Goal: Information Seeking & Learning: Learn about a topic

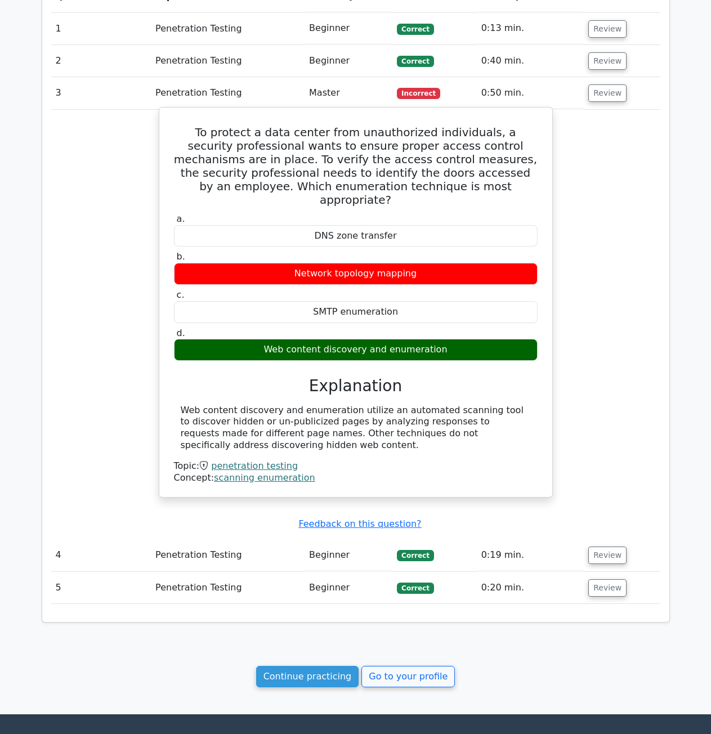
scroll to position [672, 0]
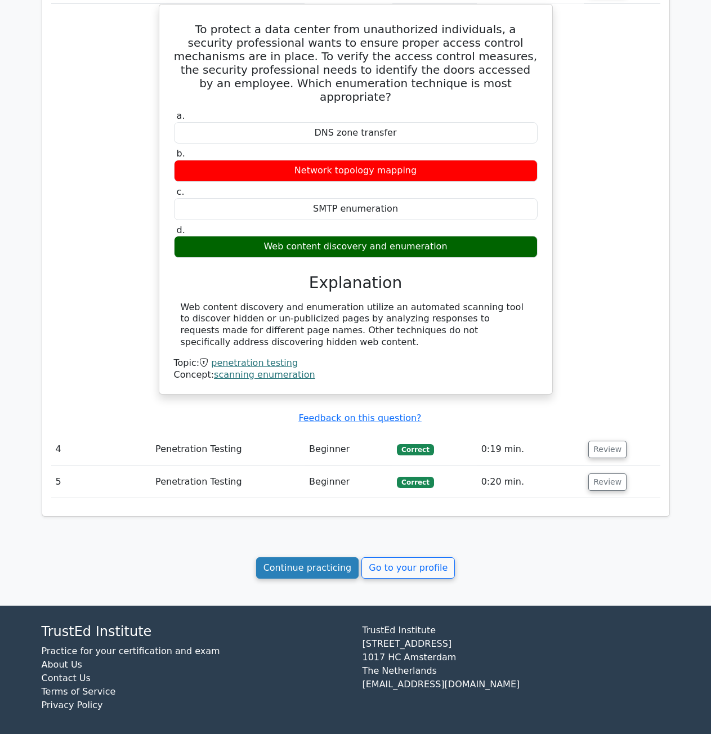
click at [320, 569] on link "Continue practicing" at bounding box center [307, 567] width 103 height 21
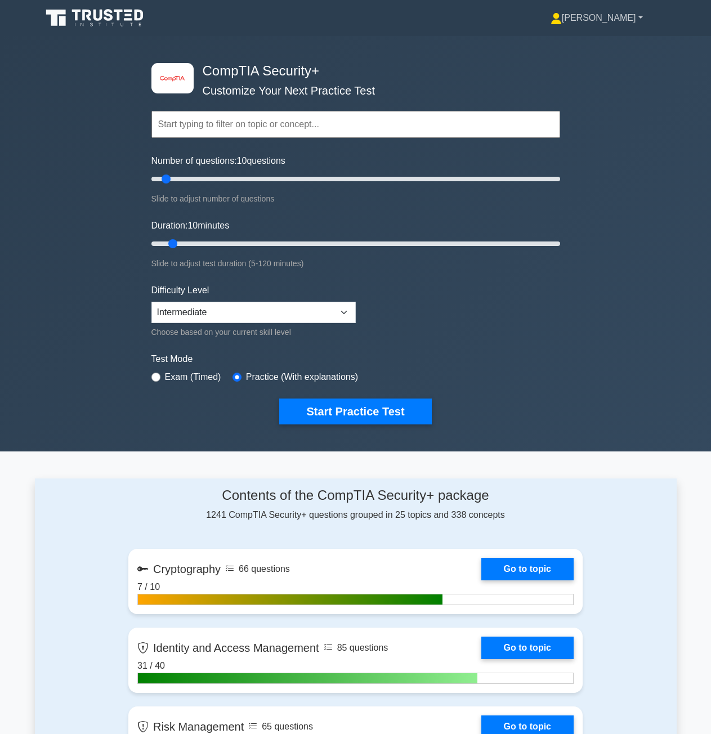
click at [643, 20] on link "[PERSON_NAME]" at bounding box center [597, 18] width 146 height 23
click at [613, 43] on link "Profile" at bounding box center [568, 44] width 89 height 18
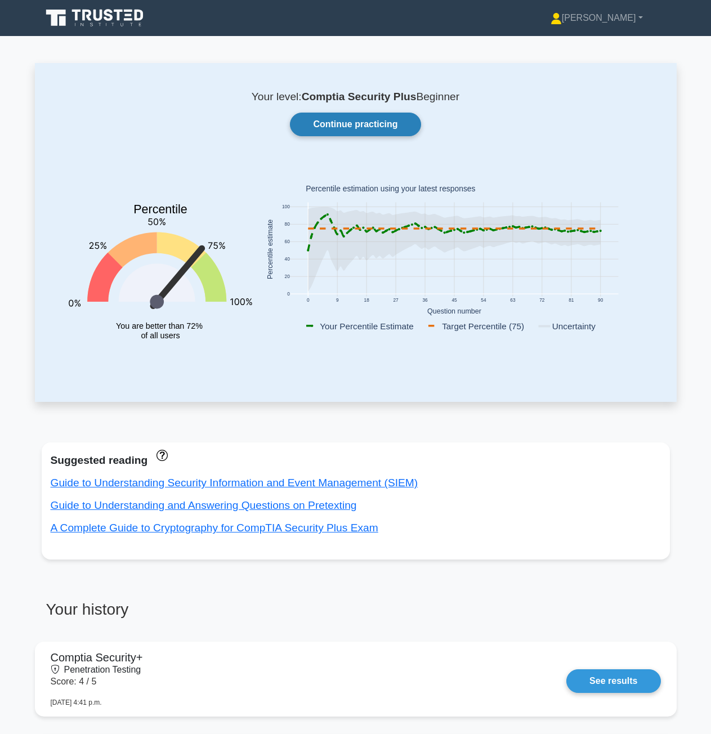
click at [324, 127] on link "Continue practicing" at bounding box center [355, 125] width 131 height 24
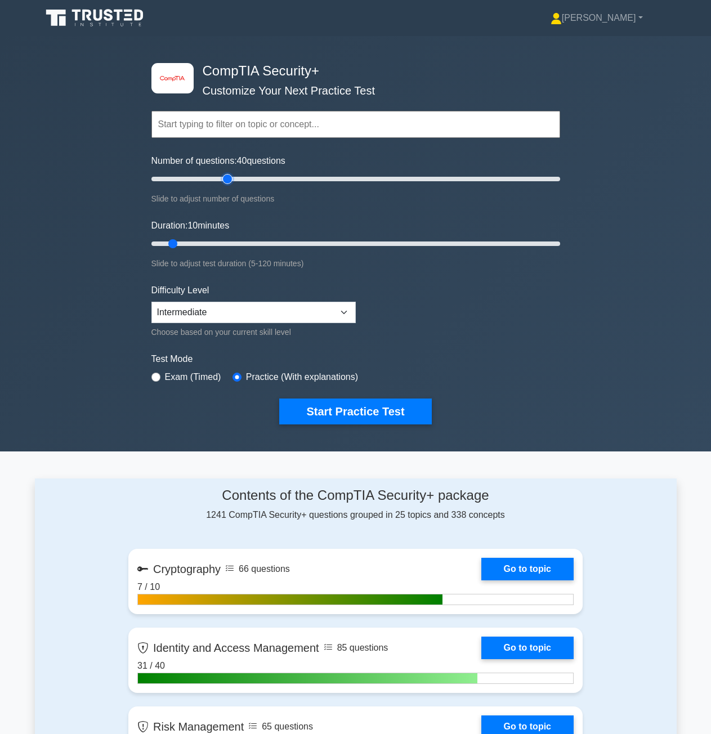
drag, startPoint x: 169, startPoint y: 179, endPoint x: 229, endPoint y: 186, distance: 60.1
type input "40"
click at [229, 186] on input "Number of questions: 40 questions" at bounding box center [355, 179] width 409 height 14
drag, startPoint x: 175, startPoint y: 239, endPoint x: 270, endPoint y: 235, distance: 95.2
type input "40"
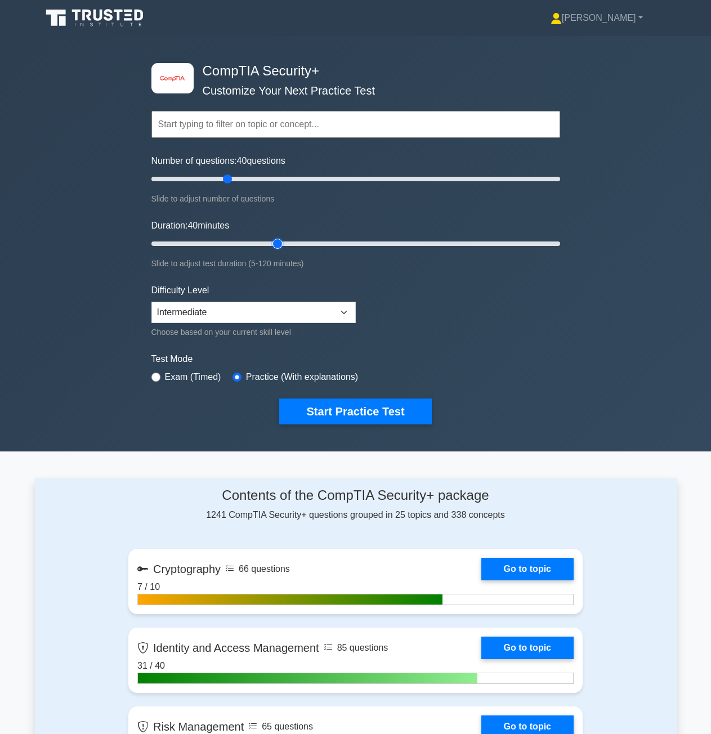
click at [270, 237] on input "Duration: 40 minutes" at bounding box center [355, 244] width 409 height 14
click at [363, 412] on button "Start Practice Test" at bounding box center [355, 412] width 152 height 26
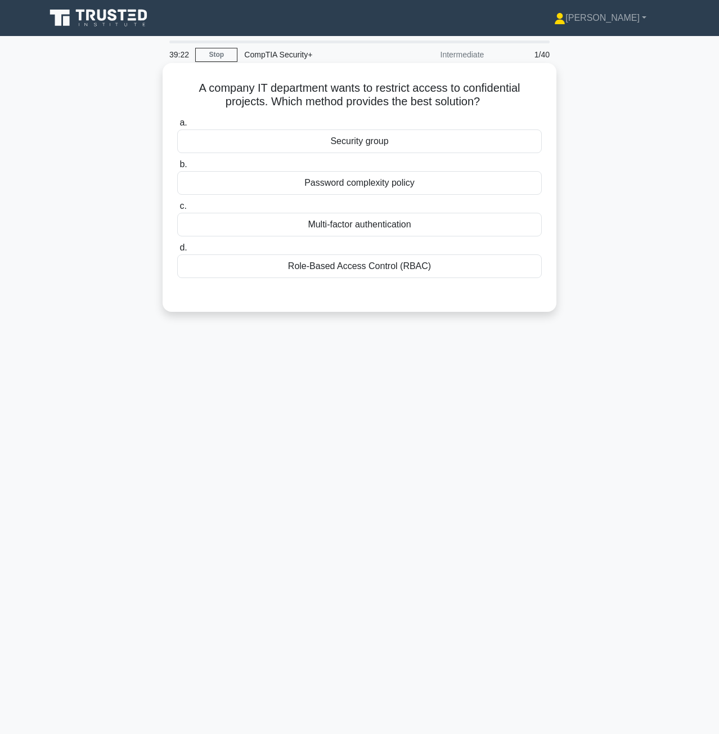
click at [385, 223] on div "Multi-factor authentication" at bounding box center [359, 225] width 365 height 24
click at [177, 210] on input "c. Multi-factor authentication" at bounding box center [177, 206] width 0 height 7
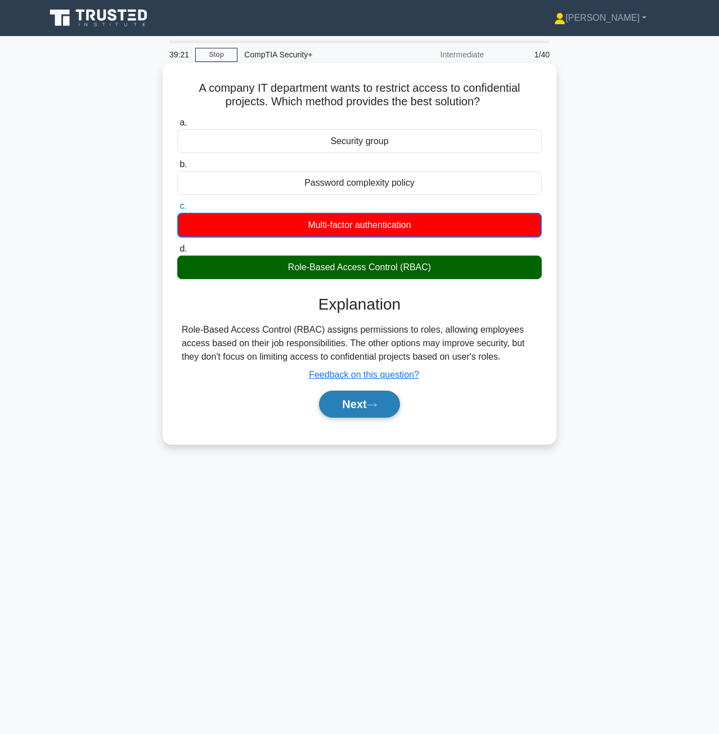
click at [371, 407] on button "Next" at bounding box center [359, 404] width 80 height 27
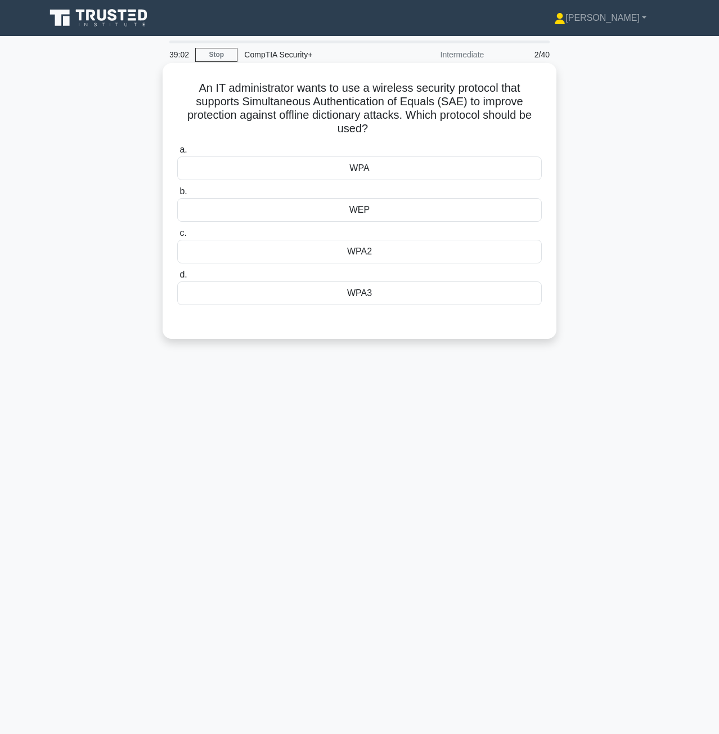
click at [385, 290] on div "WPA3" at bounding box center [359, 293] width 365 height 24
click at [177, 279] on input "d. WPA3" at bounding box center [177, 274] width 0 height 7
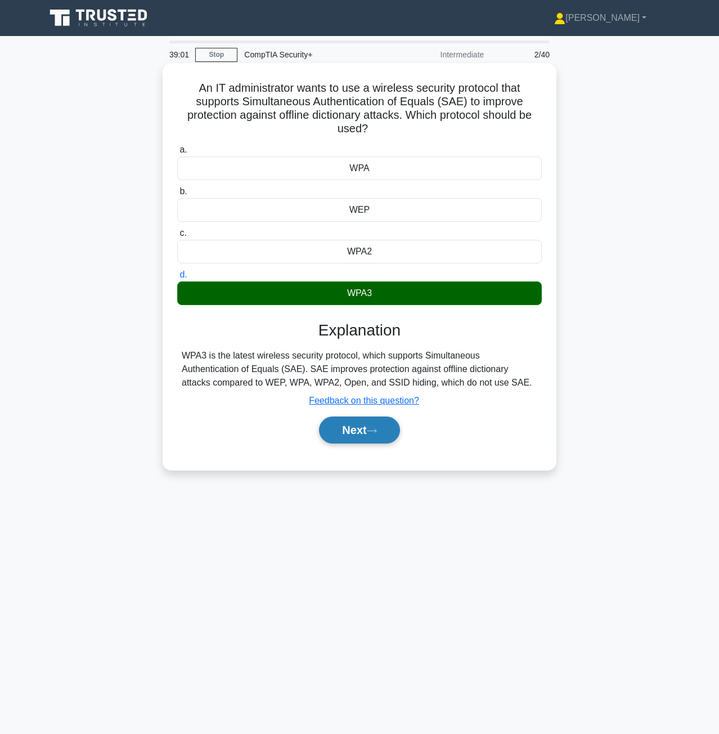
click at [368, 443] on button "Next" at bounding box center [359, 430] width 80 height 27
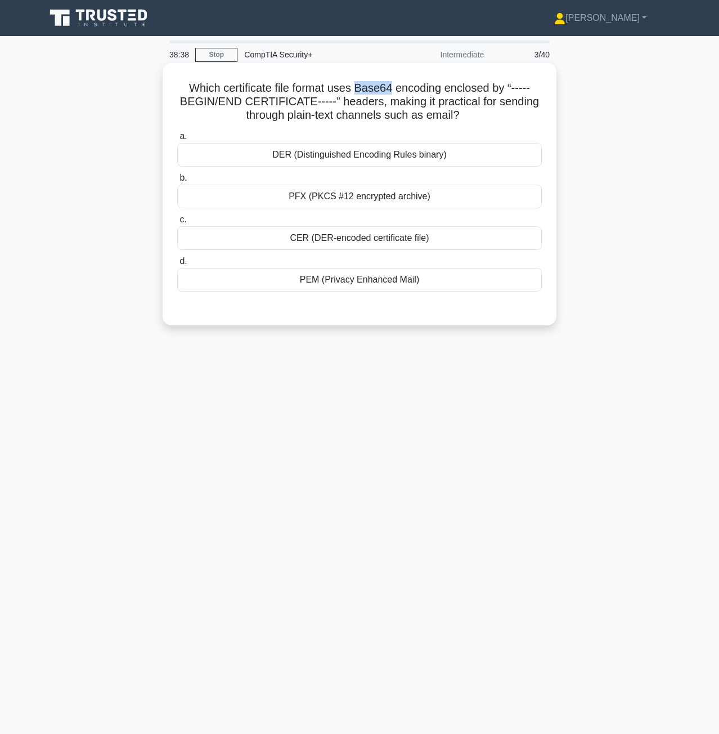
drag, startPoint x: 355, startPoint y: 87, endPoint x: 390, endPoint y: 84, distance: 35.0
click at [390, 84] on h5 "Which certificate file format uses Base64 encoding enclosed by “-----BEGIN/END …" at bounding box center [359, 102] width 367 height 42
click at [336, 133] on label "a. DER (Distinguished Encoding Rules binary)" at bounding box center [359, 147] width 365 height 37
click at [177, 133] on input "a. DER (Distinguished Encoding Rules binary)" at bounding box center [177, 136] width 0 height 7
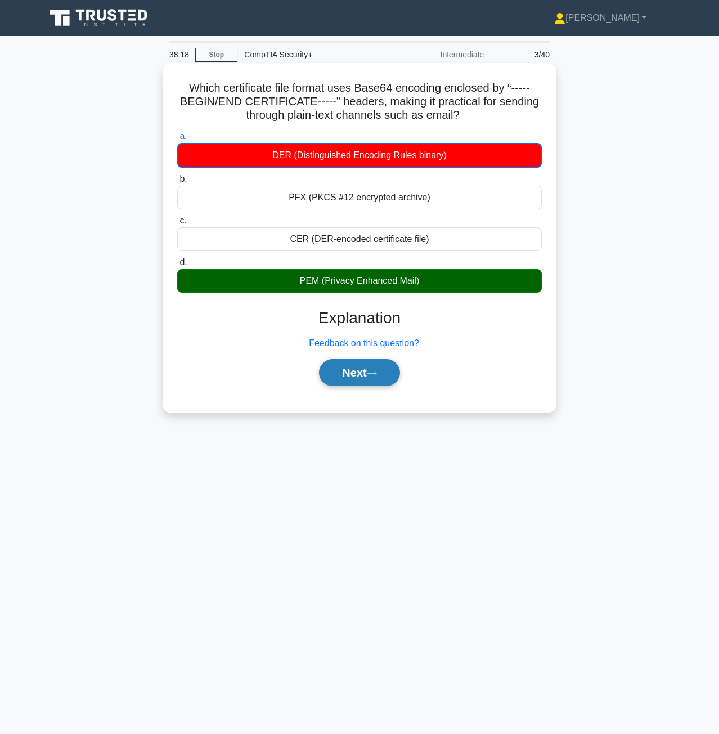
click at [352, 379] on button "Next" at bounding box center [359, 372] width 80 height 27
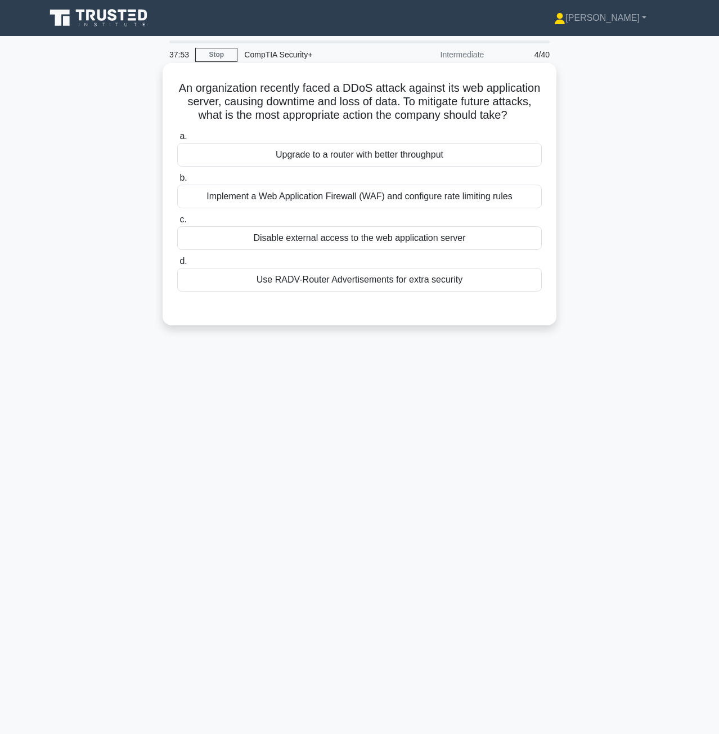
click at [462, 208] on div "Implement a Web Application Firewall (WAF) and configure rate limiting rules" at bounding box center [359, 197] width 365 height 24
click at [177, 182] on input "b. Implement a Web Application Firewall (WAF) and configure rate limiting rules" at bounding box center [177, 178] width 0 height 7
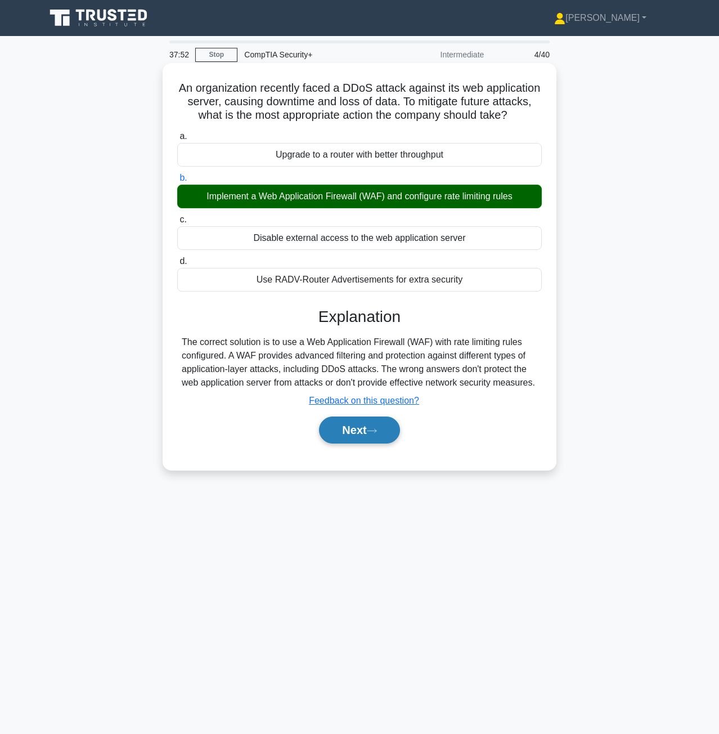
click at [351, 444] on button "Next" at bounding box center [359, 430] width 80 height 27
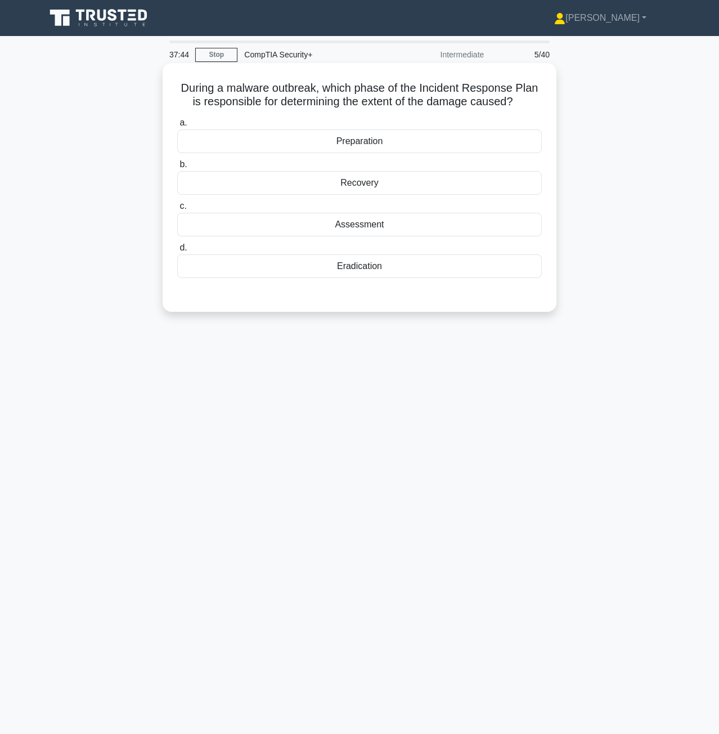
click at [335, 223] on div "Assessment" at bounding box center [359, 225] width 365 height 24
click at [177, 210] on input "c. Assessment" at bounding box center [177, 206] width 0 height 7
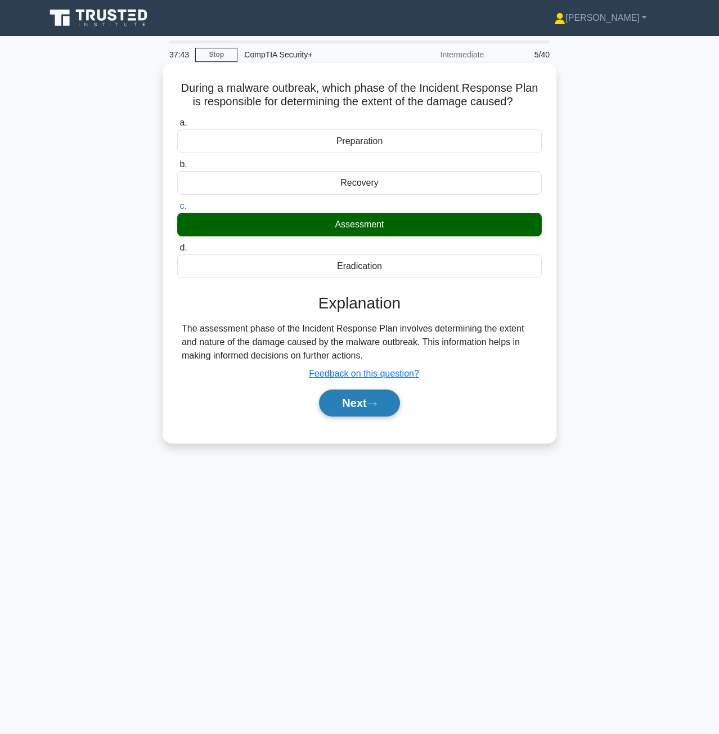
click at [360, 412] on button "Next" at bounding box center [359, 403] width 80 height 27
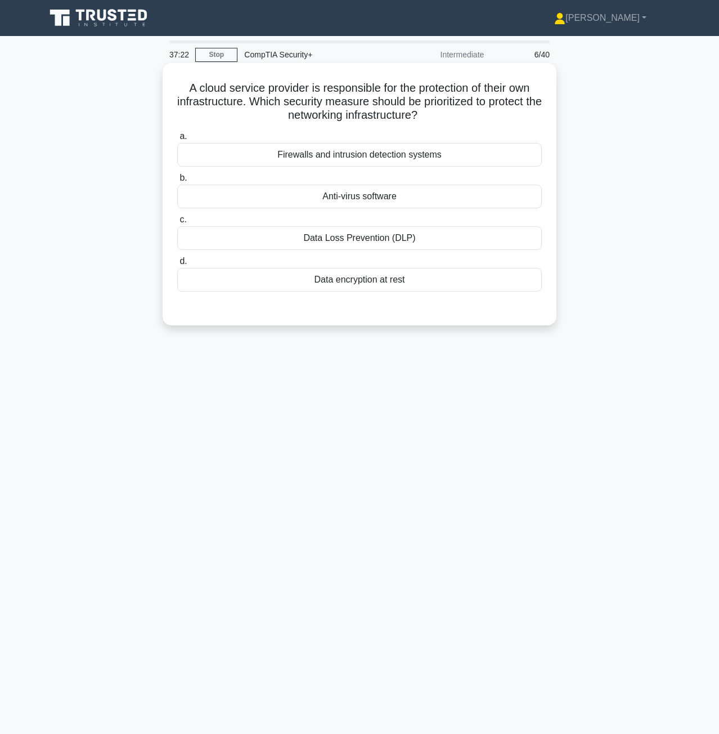
click at [398, 156] on div "Firewalls and intrusion detection systems" at bounding box center [359, 155] width 365 height 24
click at [177, 140] on input "a. Firewalls and intrusion detection systems" at bounding box center [177, 136] width 0 height 7
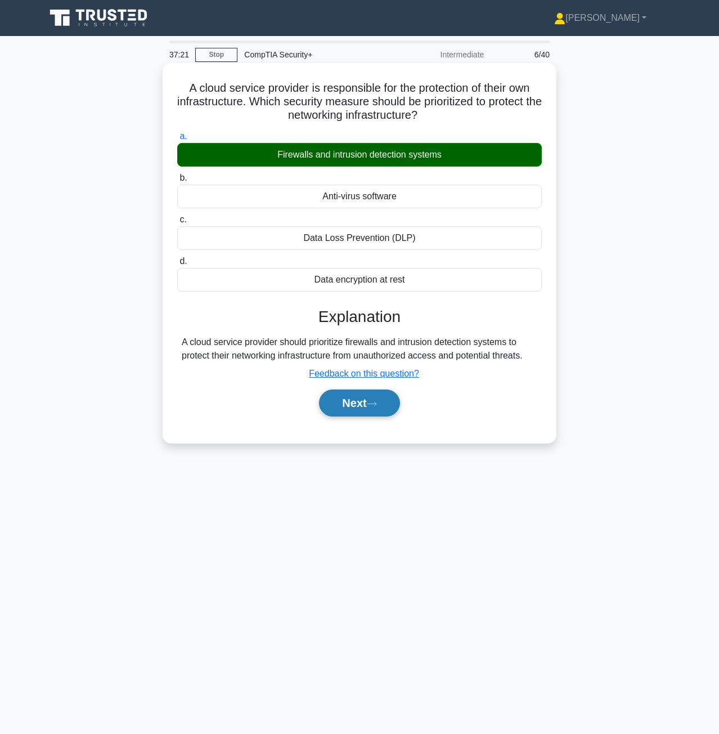
click at [350, 400] on button "Next" at bounding box center [359, 403] width 80 height 27
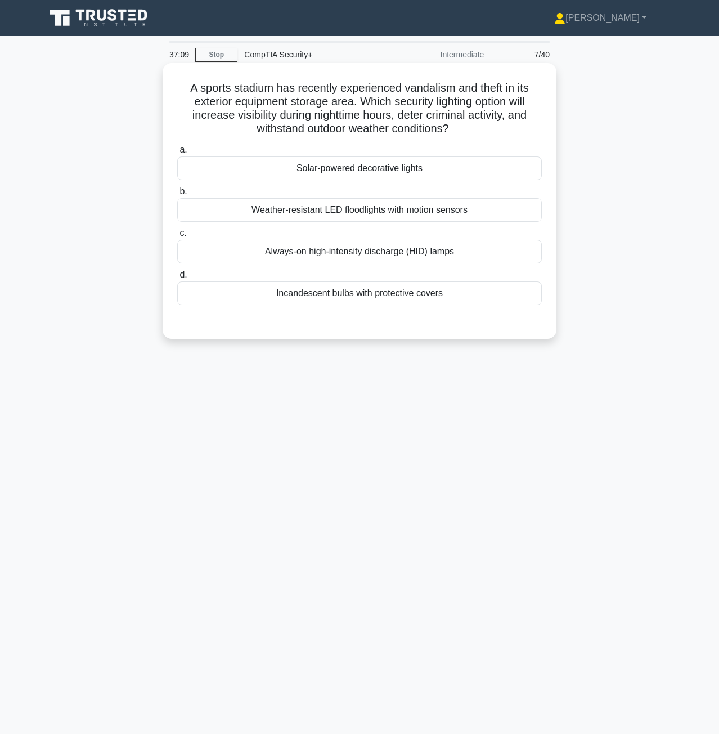
click at [365, 213] on div "Weather-resistant LED floodlights with motion sensors" at bounding box center [359, 210] width 365 height 24
click at [177, 195] on input "b. Weather-resistant LED floodlights with motion sensors" at bounding box center [177, 191] width 0 height 7
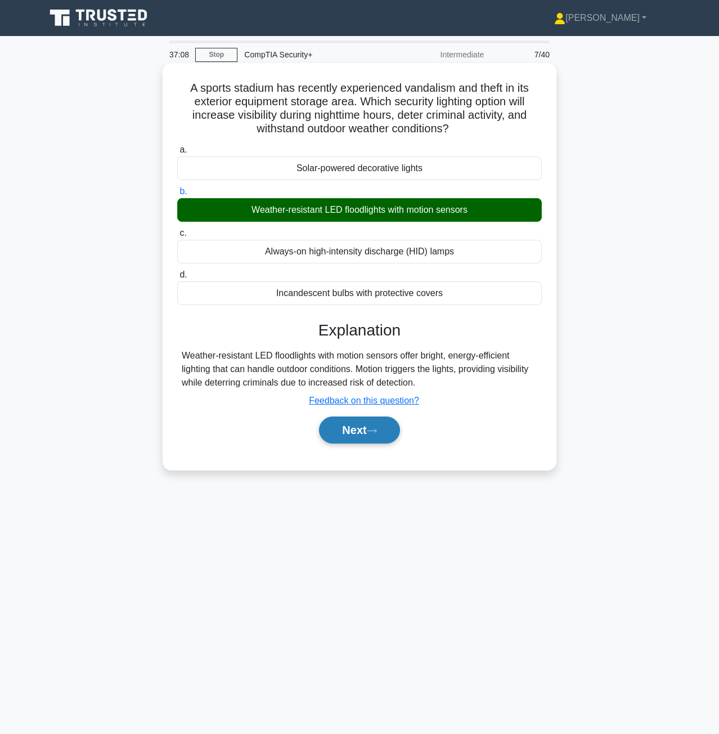
click at [359, 435] on button "Next" at bounding box center [359, 430] width 80 height 27
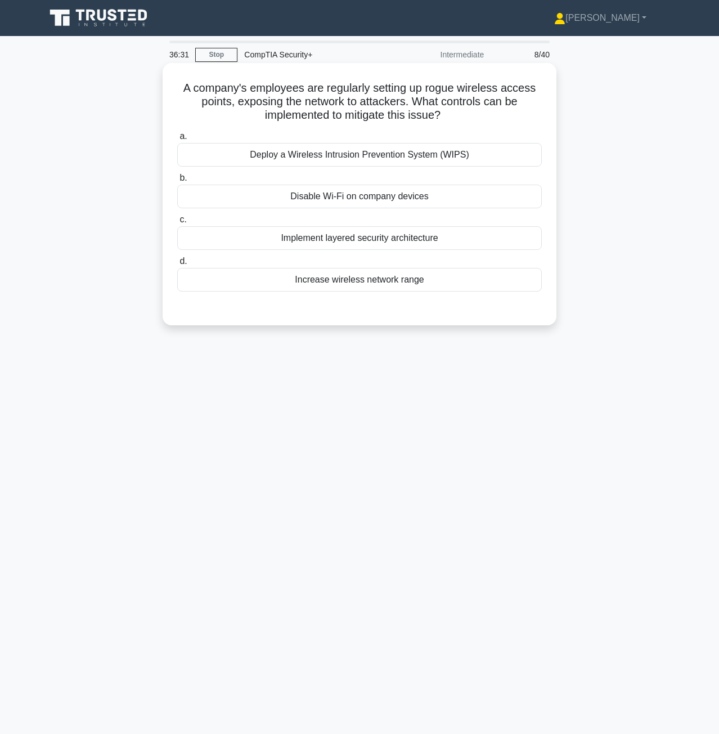
click at [371, 157] on div "Deploy a Wireless Intrusion Prevention System (WIPS)" at bounding box center [359, 155] width 365 height 24
click at [177, 140] on input "a. Deploy a Wireless Intrusion Prevention System (WIPS)" at bounding box center [177, 136] width 0 height 7
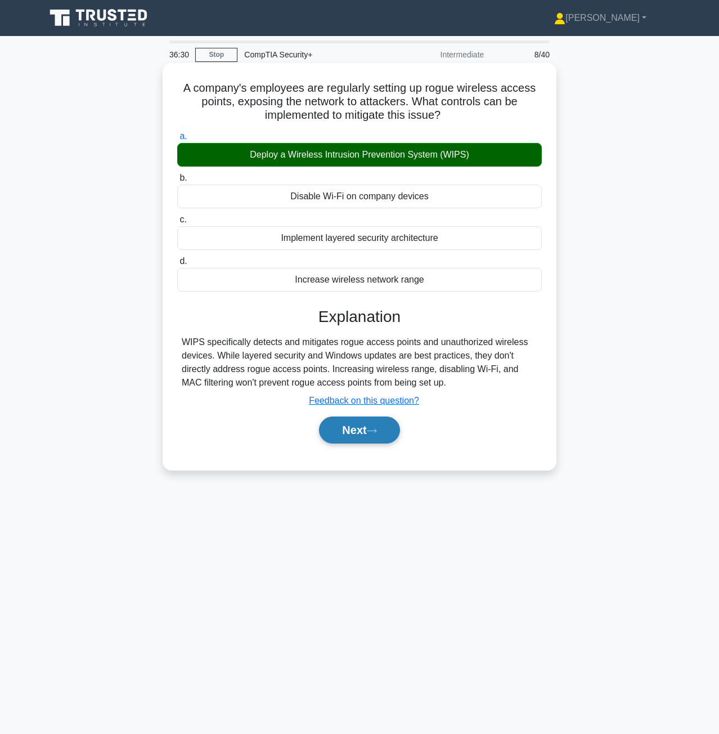
click at [357, 430] on button "Next" at bounding box center [359, 430] width 80 height 27
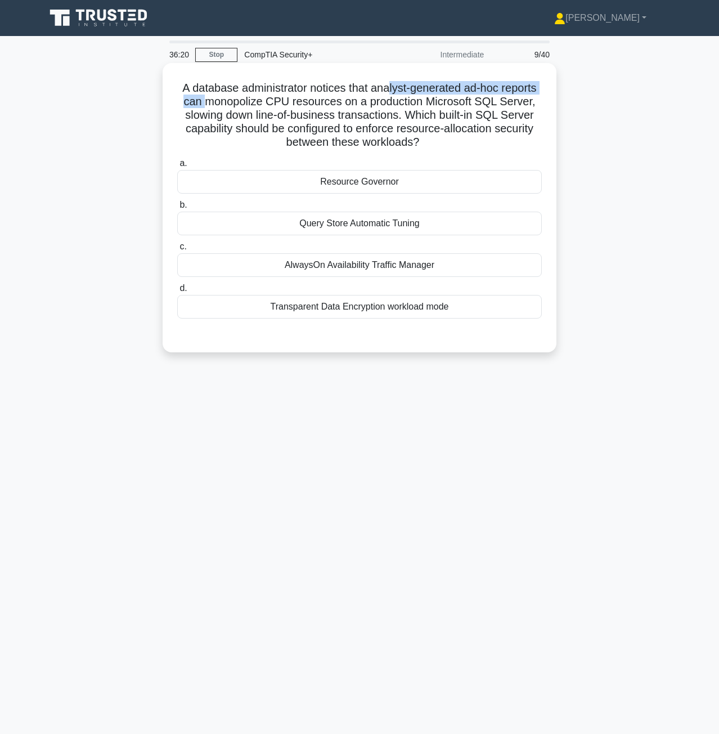
drag, startPoint x: 204, startPoint y: 103, endPoint x: 393, endPoint y: 92, distance: 188.9
click at [393, 92] on h5 "A database administrator notices that analyst-generated ad-hoc reports can mono…" at bounding box center [359, 115] width 367 height 69
click at [439, 103] on h5 "A database administrator notices that analyst-generated ad-hoc reports can mono…" at bounding box center [359, 115] width 367 height 69
click at [317, 270] on div "AlwaysOn Availability Traffic Manager" at bounding box center [359, 265] width 365 height 24
click at [177, 250] on input "c. AlwaysOn Availability Traffic Manager" at bounding box center [177, 246] width 0 height 7
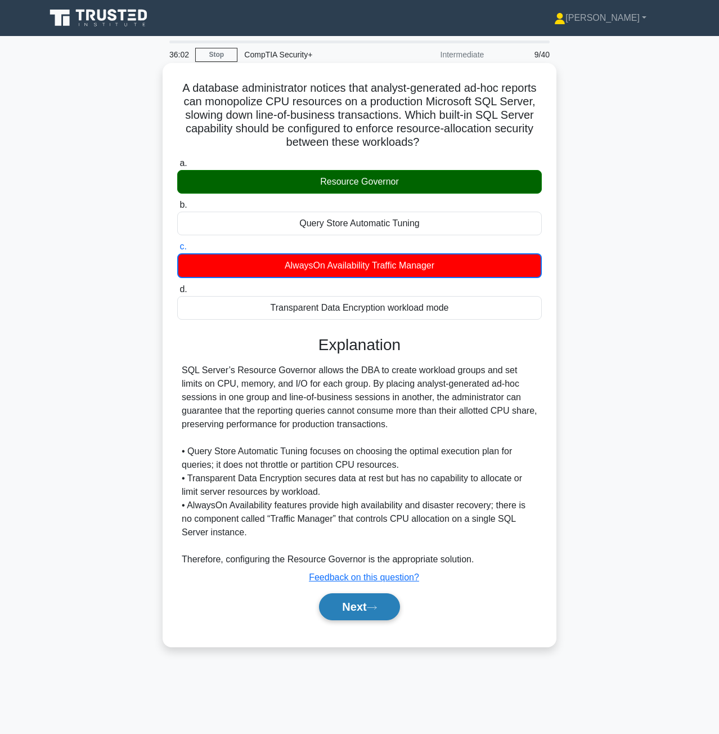
click at [366, 611] on button "Next" at bounding box center [359, 606] width 80 height 27
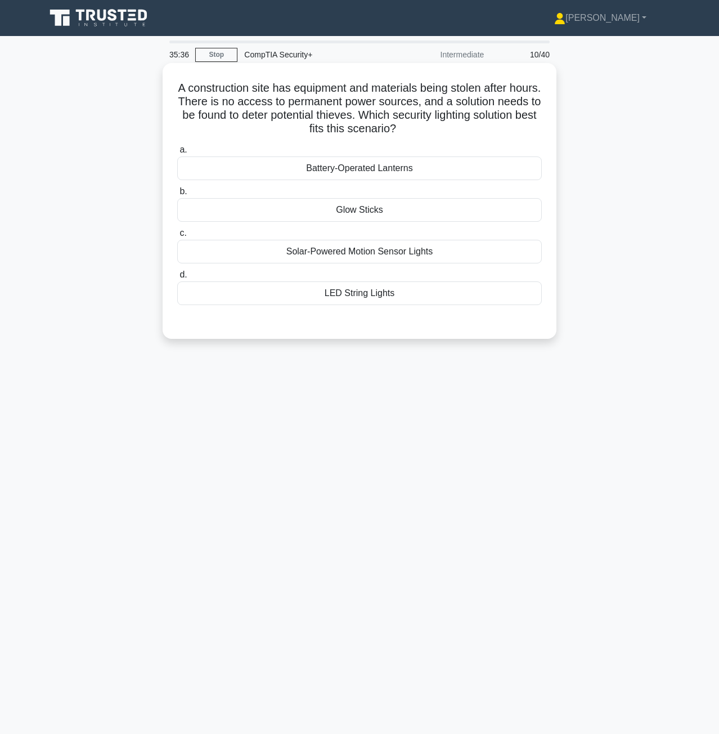
click at [354, 247] on div "Solar-Powered Motion Sensor Lights" at bounding box center [359, 252] width 365 height 24
click at [177, 237] on input "c. Solar-Powered Motion Sensor Lights" at bounding box center [177, 233] width 0 height 7
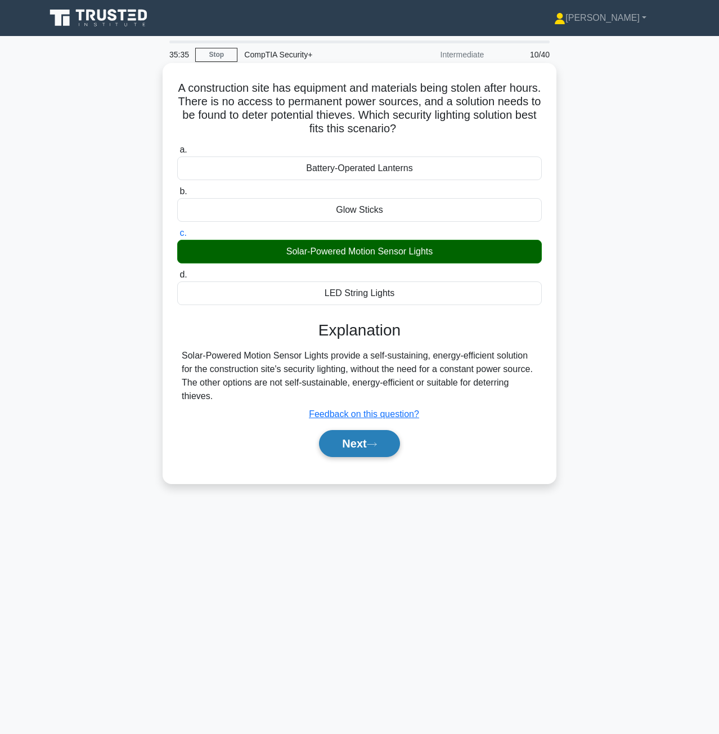
click at [377, 454] on button "Next" at bounding box center [359, 443] width 80 height 27
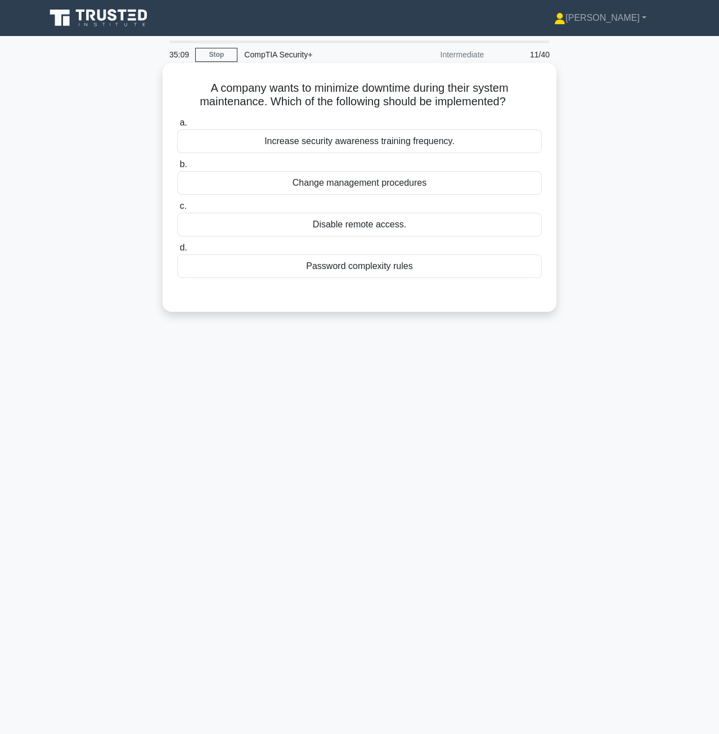
click at [368, 138] on div "Increase security awareness training frequency." at bounding box center [359, 141] width 365 height 24
click at [177, 127] on input "a. Increase security awareness training frequency." at bounding box center [177, 122] width 0 height 7
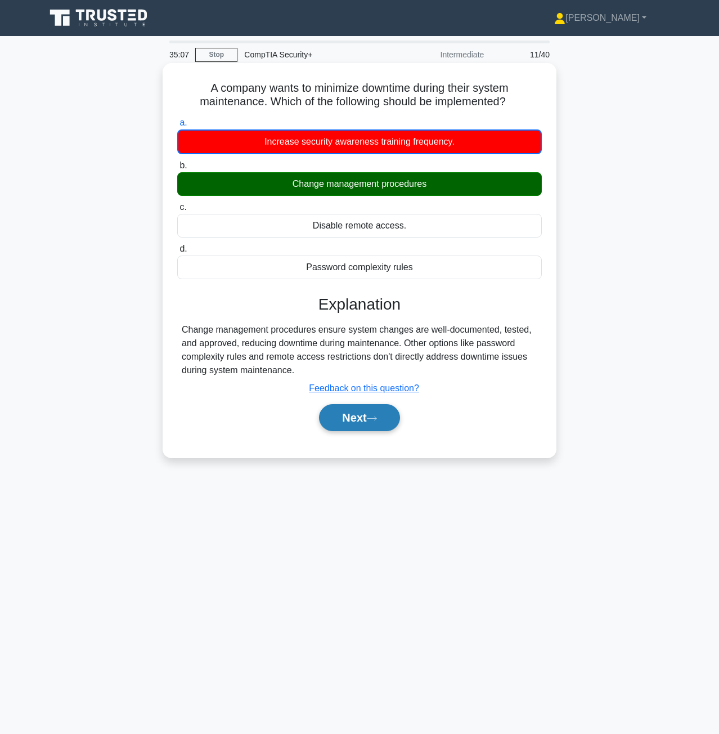
click at [358, 417] on button "Next" at bounding box center [359, 417] width 80 height 27
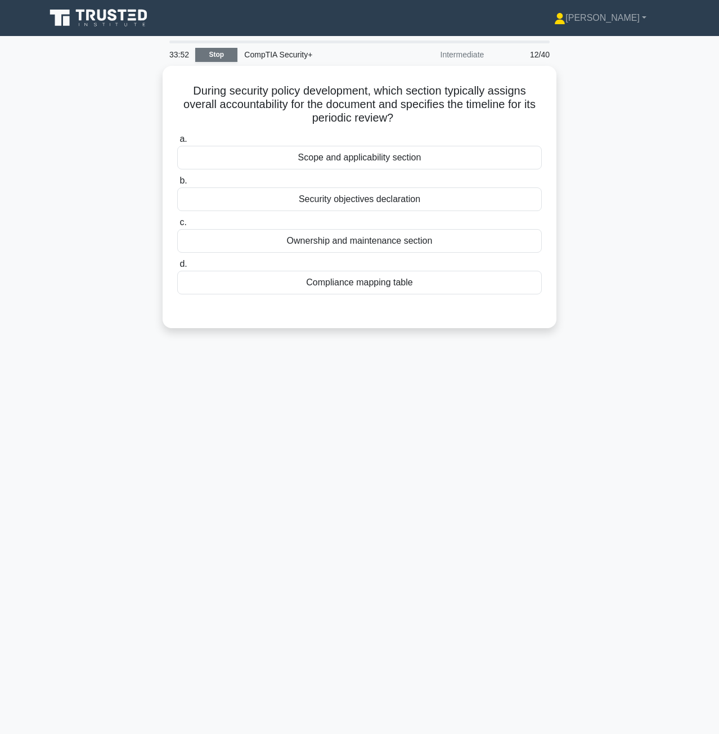
click at [224, 61] on link "Stop" at bounding box center [216, 55] width 42 height 14
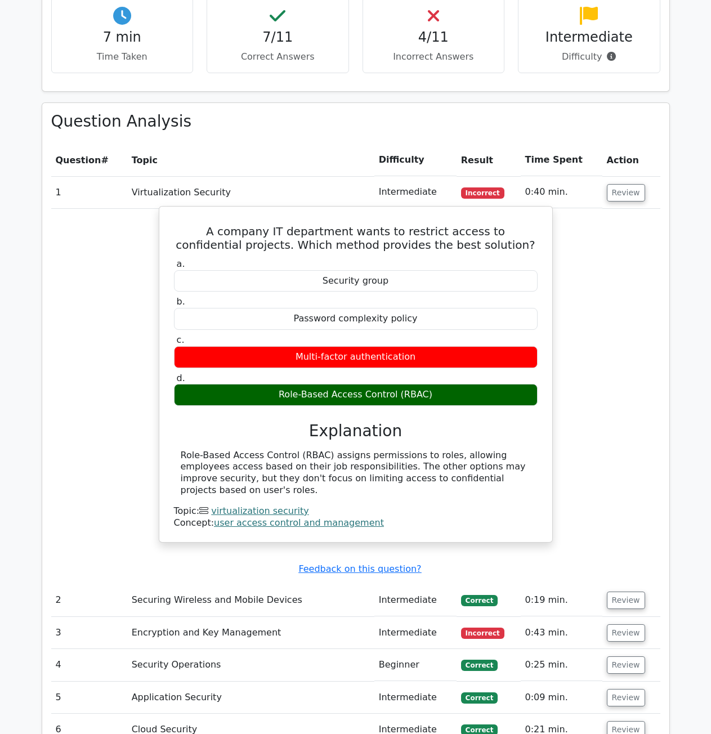
scroll to position [368, 0]
